Goal: Information Seeking & Learning: Learn about a topic

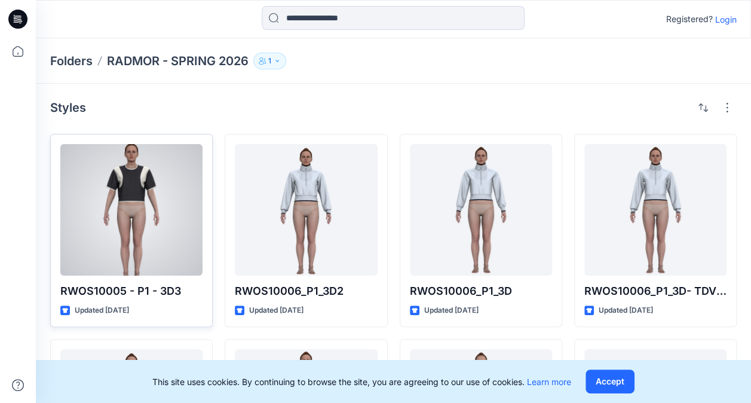
click at [146, 207] on div at bounding box center [131, 210] width 142 height 132
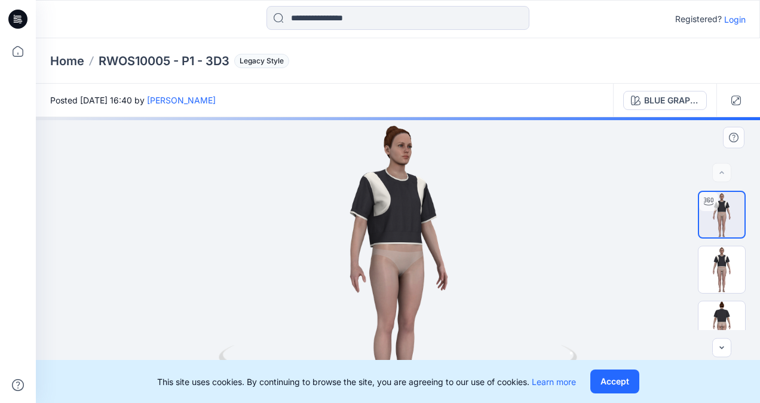
drag, startPoint x: 400, startPoint y: 214, endPoint x: 451, endPoint y: 226, distance: 52.2
click at [451, 226] on div at bounding box center [398, 260] width 724 height 286
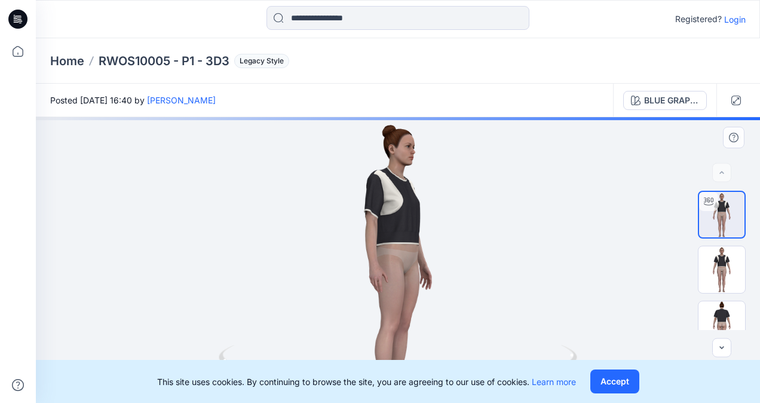
drag, startPoint x: 421, startPoint y: 222, endPoint x: 467, endPoint y: 223, distance: 46.0
click at [467, 223] on div at bounding box center [398, 260] width 724 height 286
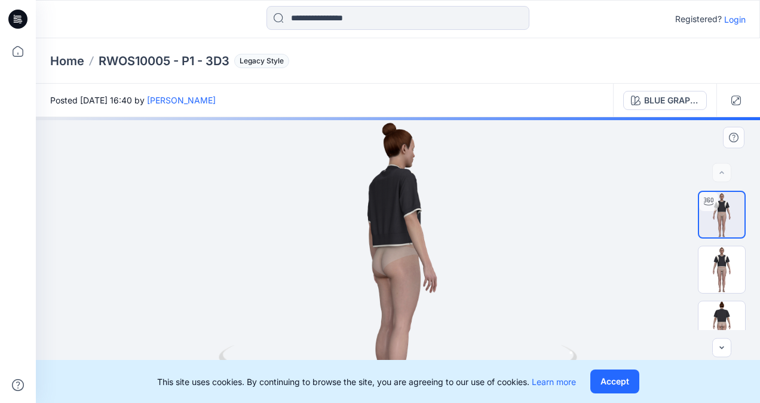
drag, startPoint x: 412, startPoint y: 224, endPoint x: 463, endPoint y: 222, distance: 51.4
click at [463, 222] on div at bounding box center [398, 260] width 724 height 286
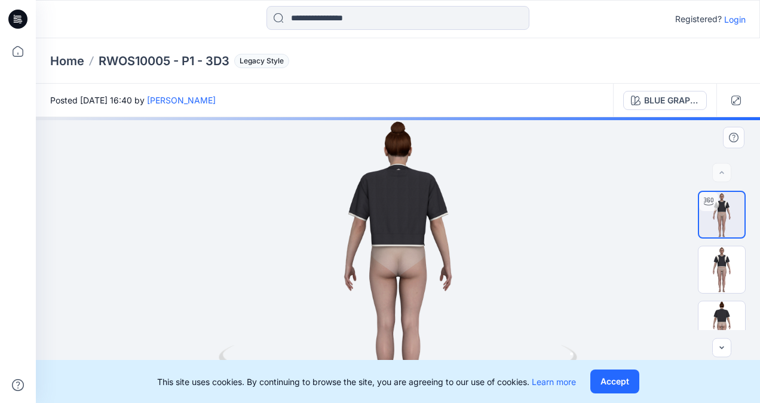
drag, startPoint x: 429, startPoint y: 223, endPoint x: 481, endPoint y: 218, distance: 52.8
click at [484, 218] on div at bounding box center [398, 260] width 724 height 286
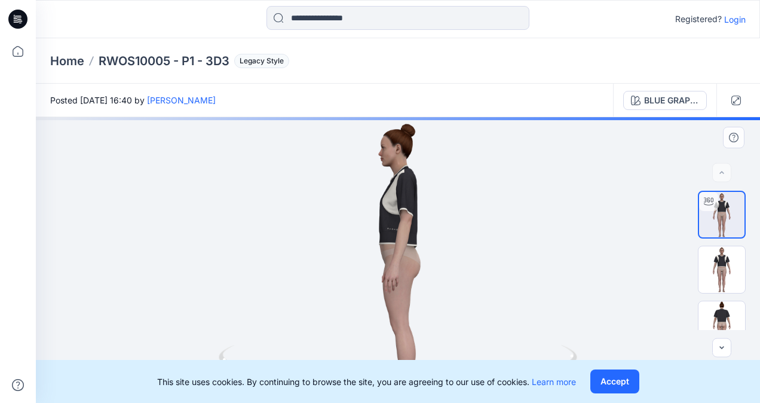
drag, startPoint x: 350, startPoint y: 226, endPoint x: 433, endPoint y: 231, distance: 82.7
click at [433, 231] on div at bounding box center [398, 260] width 724 height 286
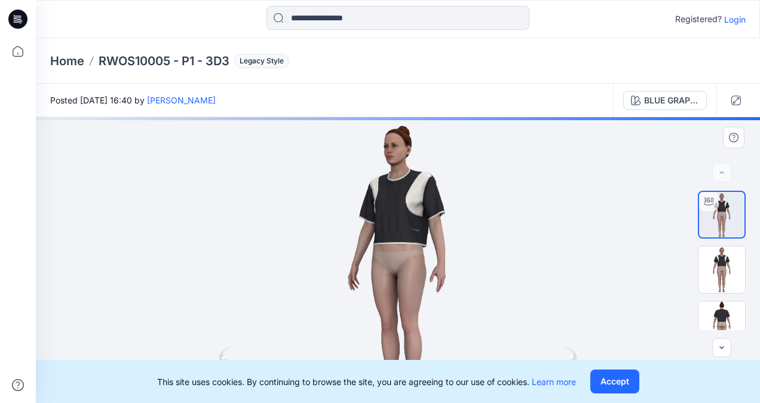
drag, startPoint x: 375, startPoint y: 228, endPoint x: 418, endPoint y: 230, distance: 42.5
click at [419, 229] on div at bounding box center [398, 260] width 724 height 286
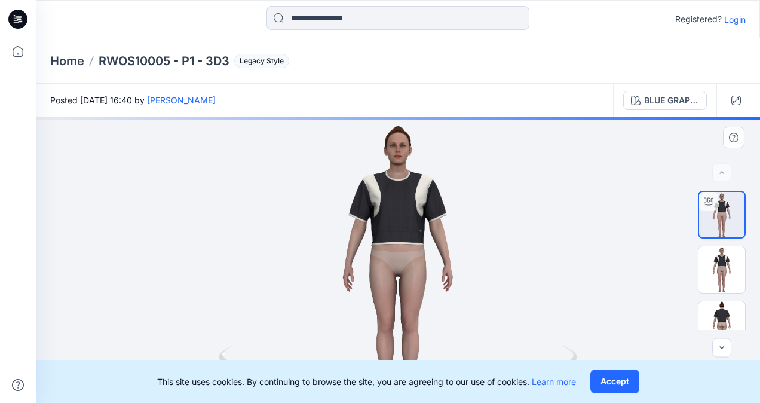
drag, startPoint x: 393, startPoint y: 228, endPoint x: 431, endPoint y: 232, distance: 38.4
click at [432, 232] on div at bounding box center [398, 260] width 724 height 286
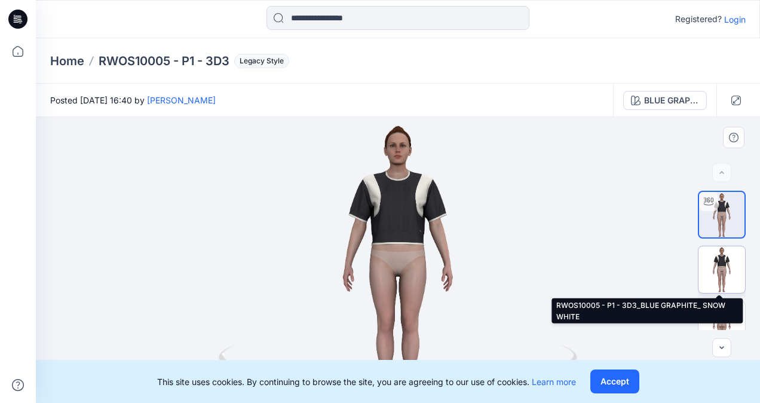
click at [724, 280] on img at bounding box center [722, 269] width 47 height 47
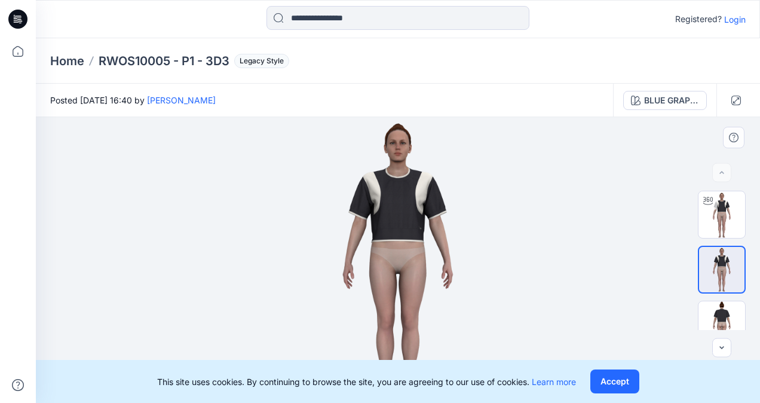
click at [748, 269] on div at bounding box center [722, 260] width 77 height 139
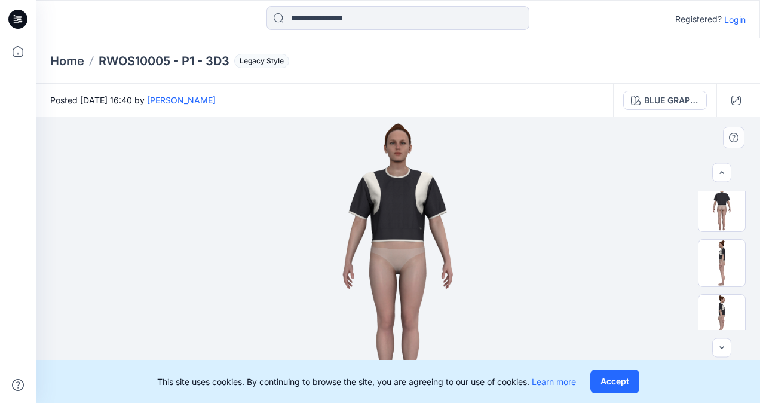
scroll to position [128, 0]
drag, startPoint x: 750, startPoint y: 323, endPoint x: 751, endPoint y: 293, distance: 30.5
click at [751, 293] on div at bounding box center [722, 260] width 77 height 139
click at [552, 256] on div at bounding box center [398, 260] width 724 height 286
click at [452, 212] on img at bounding box center [398, 260] width 286 height 286
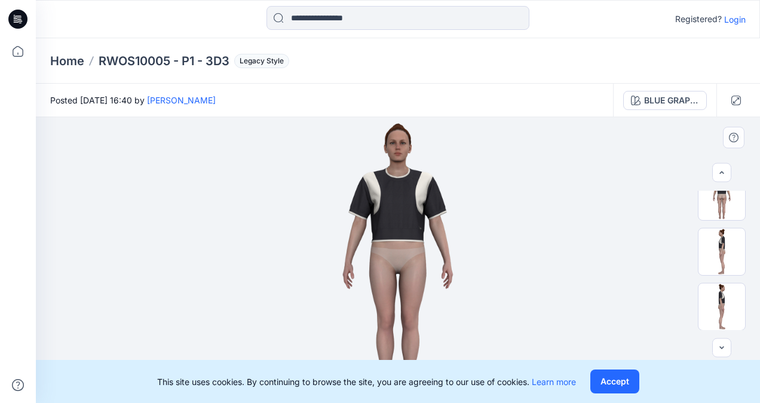
drag, startPoint x: 416, startPoint y: 199, endPoint x: 441, endPoint y: 238, distance: 46.3
click at [441, 238] on img at bounding box center [398, 260] width 286 height 286
click at [741, 96] on icon "button" at bounding box center [737, 101] width 10 height 10
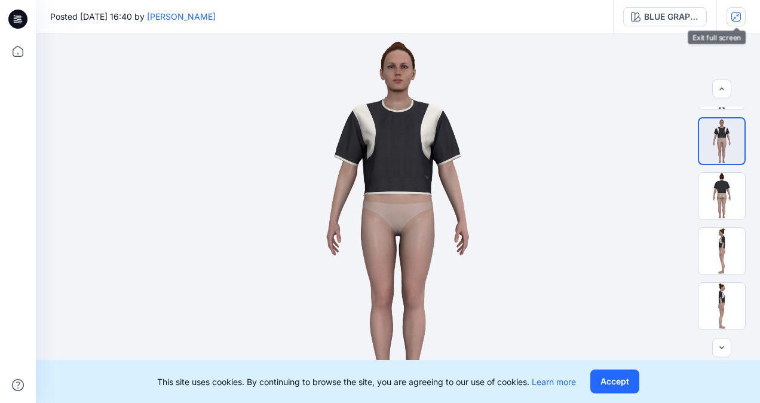
scroll to position [44, 0]
click at [451, 135] on img at bounding box center [397, 217] width 369 height 369
drag, startPoint x: 426, startPoint y: 140, endPoint x: 399, endPoint y: 149, distance: 28.0
click at [399, 149] on img at bounding box center [397, 217] width 369 height 369
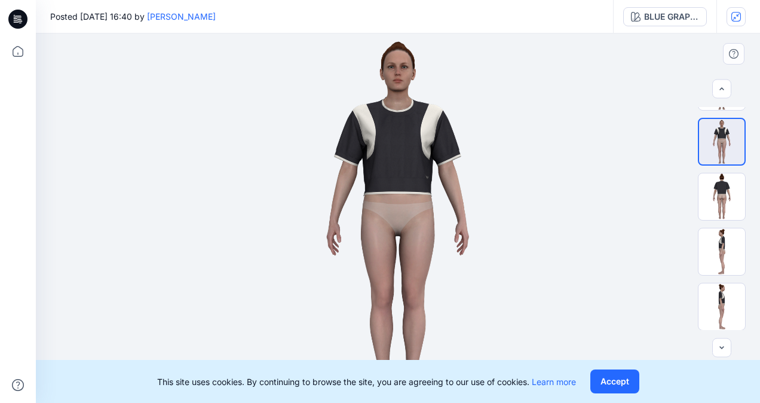
drag, startPoint x: 412, startPoint y: 124, endPoint x: 494, endPoint y: 130, distance: 82.2
click at [457, 123] on img at bounding box center [397, 217] width 369 height 369
click at [393, 139] on img at bounding box center [397, 217] width 369 height 369
click at [407, 94] on img at bounding box center [397, 217] width 369 height 369
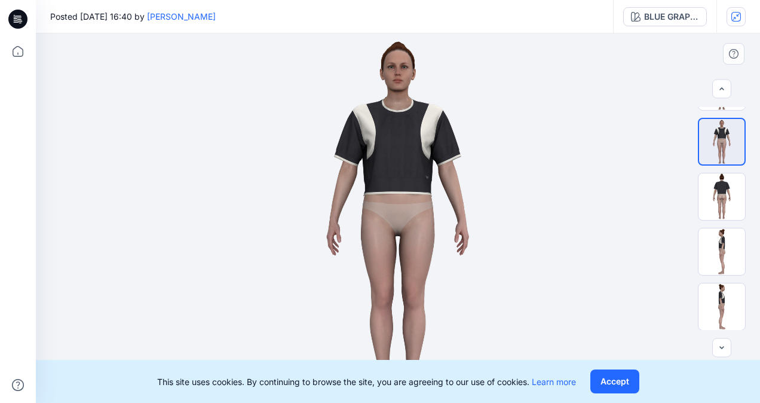
click at [393, 96] on img at bounding box center [397, 217] width 369 height 369
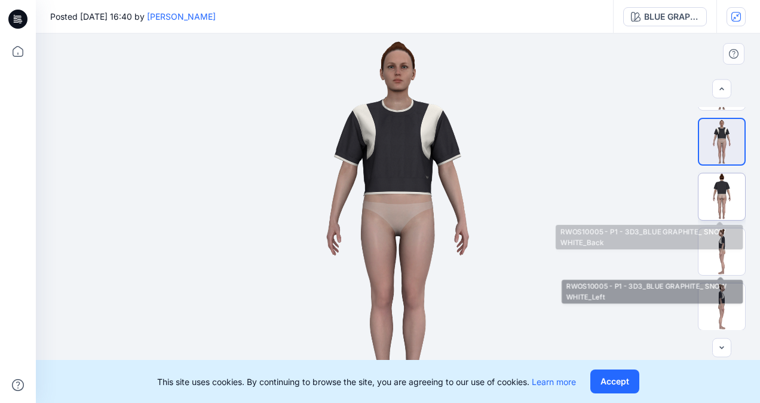
click at [721, 189] on img at bounding box center [722, 196] width 47 height 47
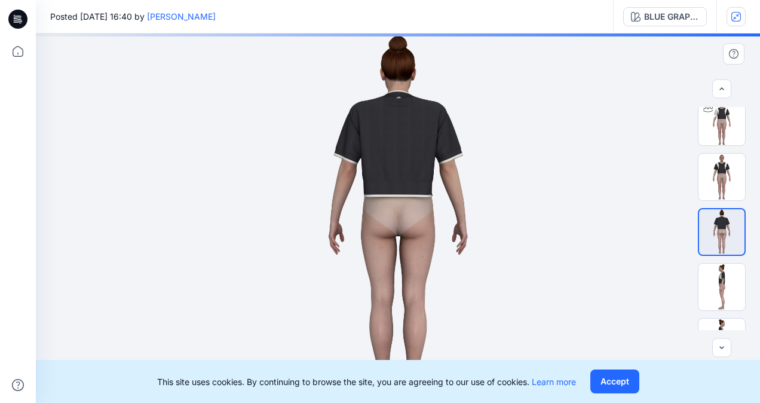
scroll to position [0, 0]
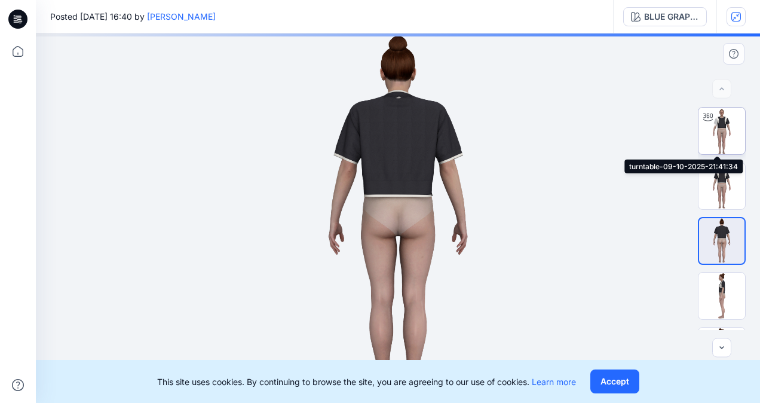
click at [715, 135] on img at bounding box center [722, 131] width 47 height 47
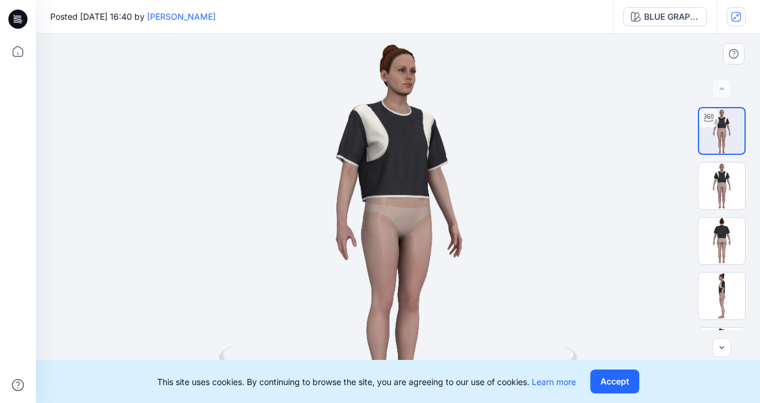
drag, startPoint x: 442, startPoint y: 198, endPoint x: 481, endPoint y: 189, distance: 39.3
click at [485, 190] on div at bounding box center [398, 217] width 724 height 369
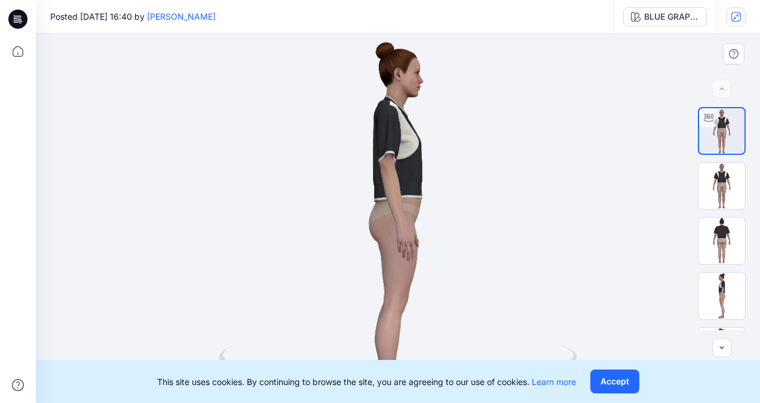
drag, startPoint x: 423, startPoint y: 180, endPoint x: 479, endPoint y: 178, distance: 56.8
click at [479, 178] on div at bounding box center [398, 217] width 724 height 369
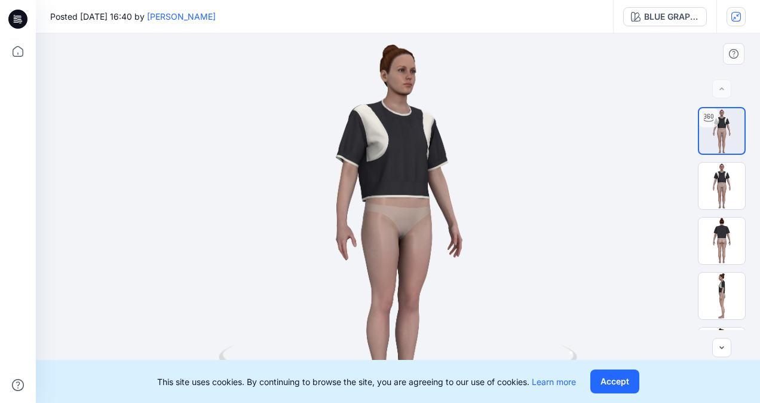
drag, startPoint x: 417, startPoint y: 173, endPoint x: 370, endPoint y: 179, distance: 47.6
click at [370, 179] on div at bounding box center [398, 217] width 724 height 369
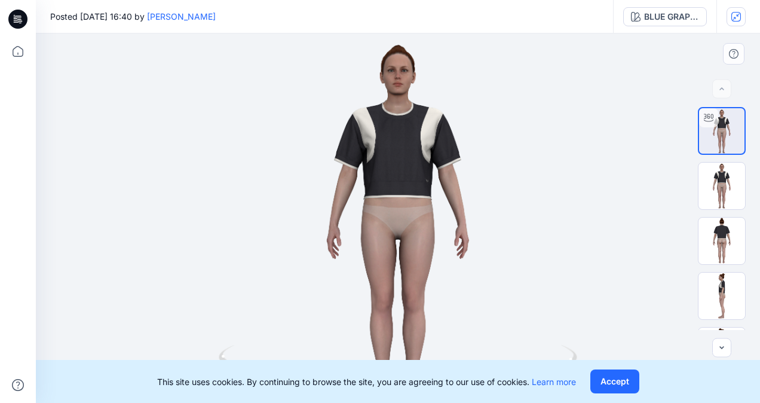
drag, startPoint x: 418, startPoint y: 214, endPoint x: 387, endPoint y: 215, distance: 31.1
click at [387, 215] on div at bounding box center [398, 217] width 724 height 369
drag, startPoint x: 524, startPoint y: 282, endPoint x: 537, endPoint y: 236, distance: 48.4
click at [537, 236] on div at bounding box center [398, 217] width 724 height 369
drag, startPoint x: 537, startPoint y: 215, endPoint x: 538, endPoint y: 251, distance: 35.9
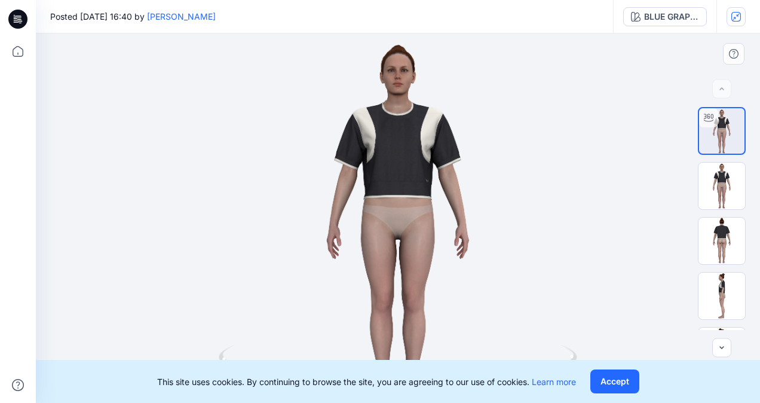
click at [538, 248] on div at bounding box center [398, 217] width 724 height 369
click at [412, 155] on div at bounding box center [398, 217] width 724 height 369
click at [399, 97] on div at bounding box center [398, 217] width 724 height 369
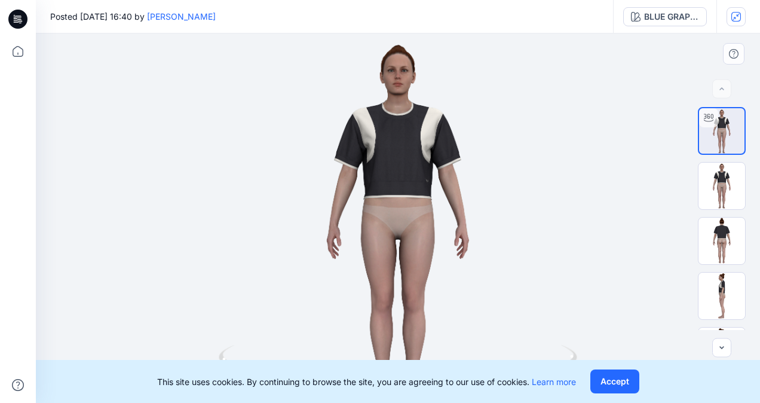
click at [399, 97] on div at bounding box center [398, 217] width 724 height 369
click at [398, 99] on div at bounding box center [398, 217] width 724 height 369
click at [396, 104] on div at bounding box center [398, 217] width 724 height 369
drag, startPoint x: 397, startPoint y: 111, endPoint x: 403, endPoint y: 188, distance: 77.3
click at [402, 193] on div at bounding box center [398, 217] width 724 height 369
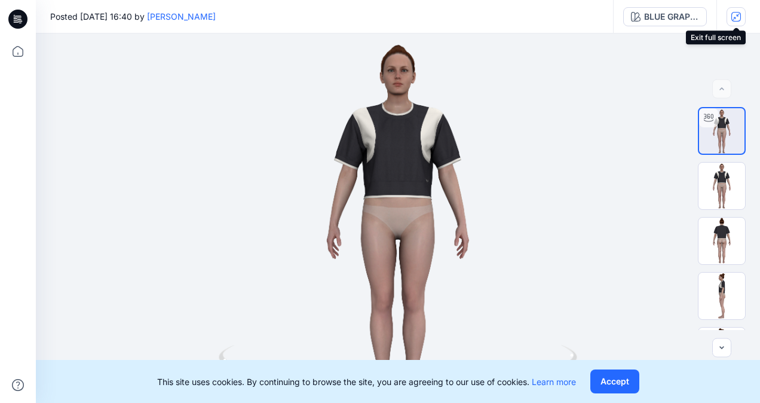
click at [738, 19] on icon "button" at bounding box center [737, 17] width 10 height 10
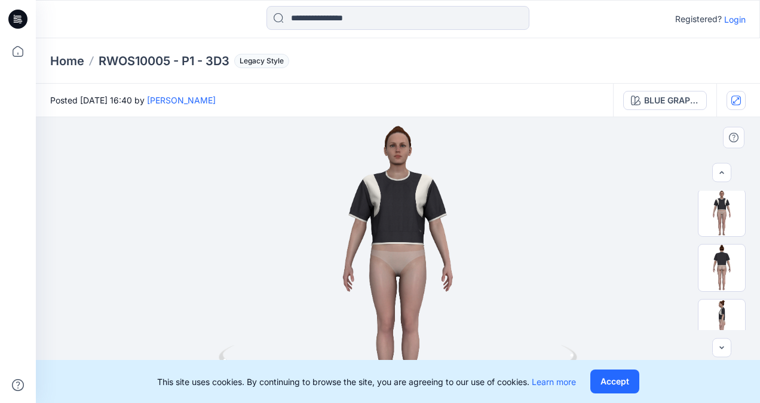
scroll to position [128, 0]
drag, startPoint x: 255, startPoint y: 383, endPoint x: 273, endPoint y: 381, distance: 18.0
click at [255, 383] on p "This site uses cookies. By continuing to browse the site, you are agreeing to o…" at bounding box center [366, 381] width 419 height 13
click at [488, 383] on p "This site uses cookies. By continuing to browse the site, you are agreeing to o…" at bounding box center [366, 381] width 419 height 13
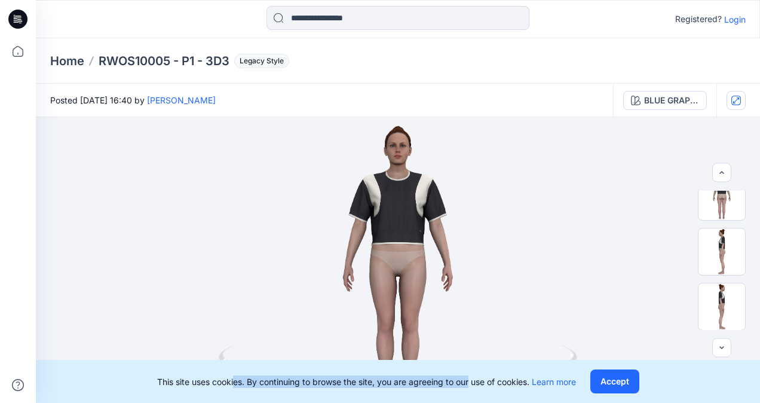
drag, startPoint x: 467, startPoint y: 380, endPoint x: 233, endPoint y: 363, distance: 234.9
click at [233, 363] on div "This site uses cookies. By continuing to browse the site, you are agreeing to o…" at bounding box center [398, 381] width 724 height 43
drag, startPoint x: 233, startPoint y: 363, endPoint x: 386, endPoint y: 210, distance: 216.4
click at [386, 210] on div at bounding box center [398, 260] width 724 height 286
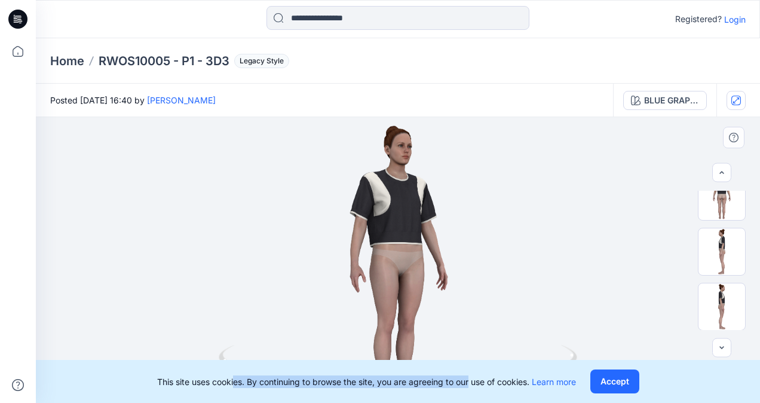
click at [402, 177] on div at bounding box center [398, 260] width 724 height 286
click at [476, 160] on div at bounding box center [398, 260] width 724 height 286
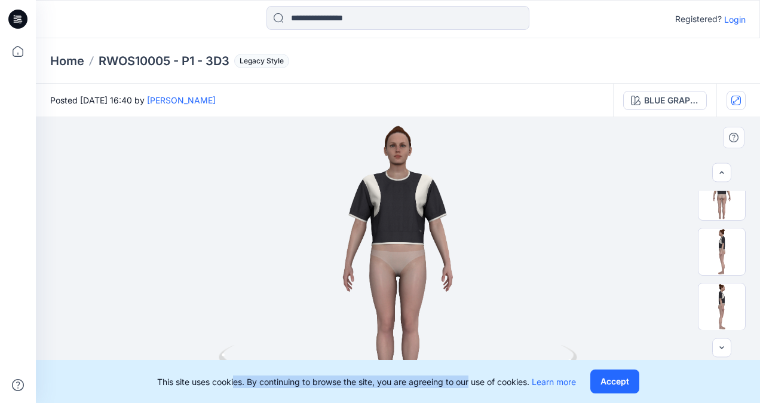
drag, startPoint x: 375, startPoint y: 221, endPoint x: 348, endPoint y: 221, distance: 27.5
click at [348, 221] on div at bounding box center [398, 260] width 724 height 286
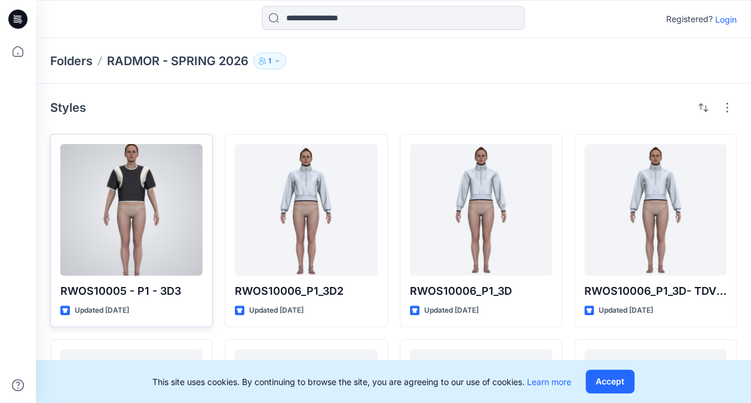
click at [181, 234] on div at bounding box center [131, 210] width 142 height 132
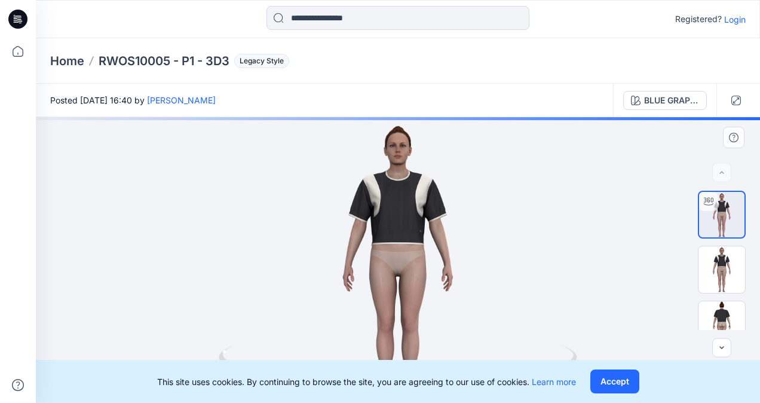
click at [404, 214] on div at bounding box center [398, 260] width 724 height 286
drag, startPoint x: 409, startPoint y: 200, endPoint x: 411, endPoint y: 230, distance: 29.9
click at [411, 230] on div at bounding box center [398, 260] width 724 height 286
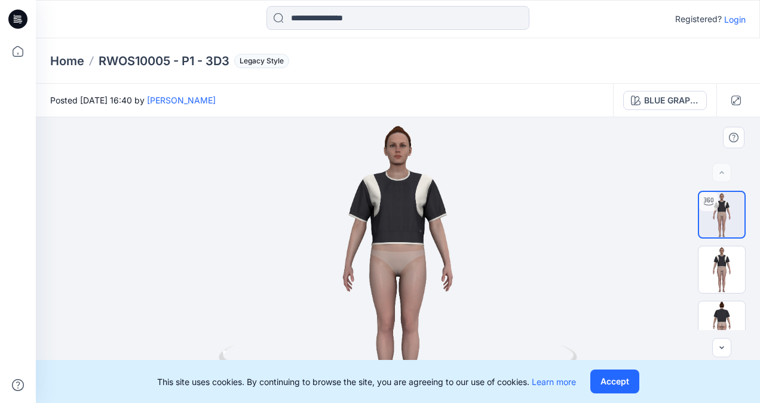
click at [557, 207] on div at bounding box center [398, 260] width 724 height 286
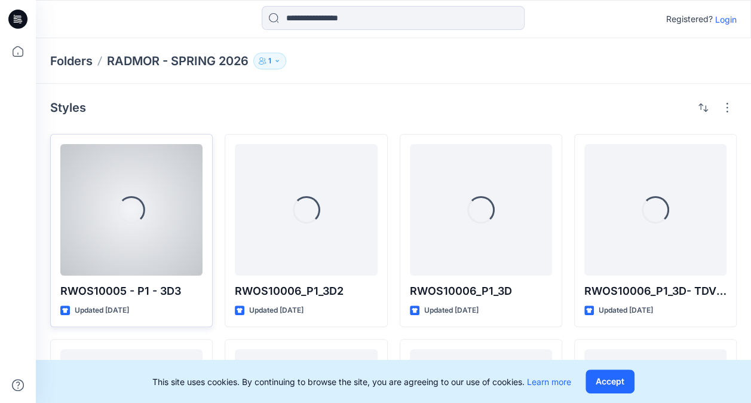
click at [155, 221] on div "Loading..." at bounding box center [131, 210] width 142 height 132
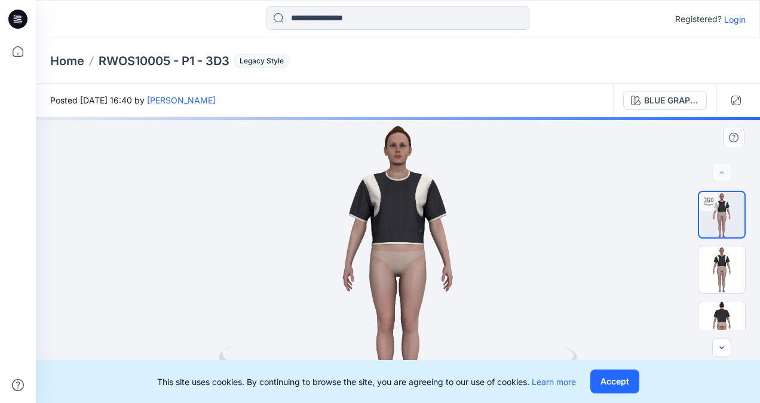
click at [427, 214] on div at bounding box center [398, 260] width 724 height 286
click at [411, 204] on div at bounding box center [398, 260] width 724 height 286
drag, startPoint x: 409, startPoint y: 204, endPoint x: 452, endPoint y: 207, distance: 42.5
click at [452, 206] on div at bounding box center [398, 260] width 724 height 286
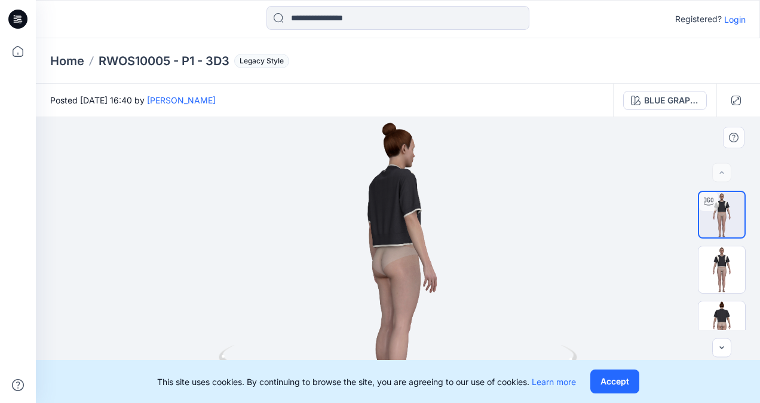
drag, startPoint x: 440, startPoint y: 217, endPoint x: 527, endPoint y: 238, distance: 89.7
click at [527, 238] on div at bounding box center [398, 260] width 724 height 286
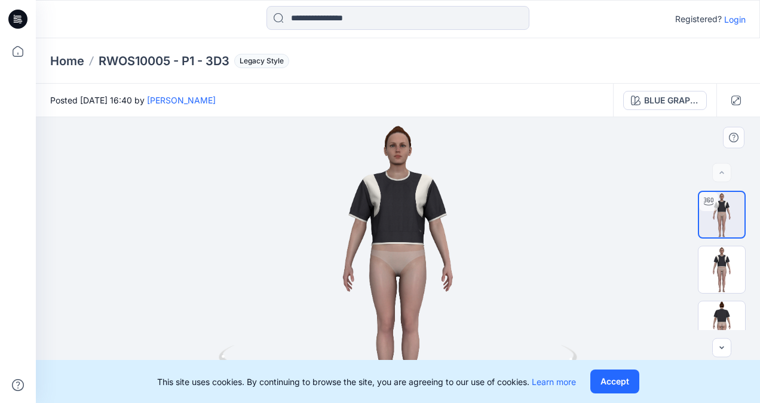
drag, startPoint x: 421, startPoint y: 241, endPoint x: 317, endPoint y: 230, distance: 104.6
click at [317, 230] on div at bounding box center [398, 260] width 724 height 286
click at [403, 220] on div at bounding box center [398, 260] width 724 height 286
drag, startPoint x: 461, startPoint y: 209, endPoint x: 473, endPoint y: 179, distance: 31.6
click at [471, 181] on div at bounding box center [398, 260] width 724 height 286
